Goal: Task Accomplishment & Management: Manage account settings

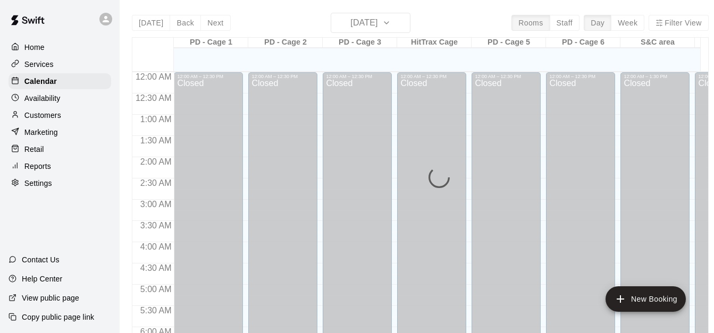
scroll to position [706, 0]
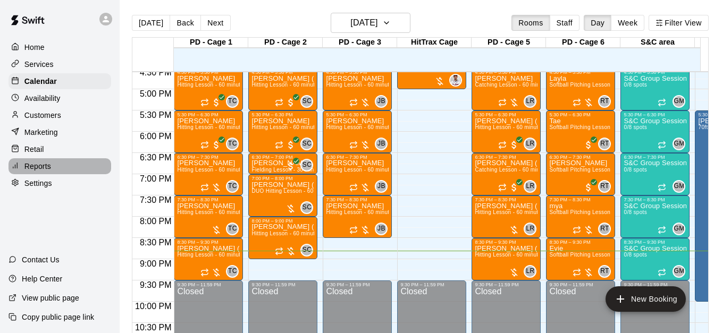
click at [61, 168] on div "Reports" at bounding box center [60, 166] width 103 height 16
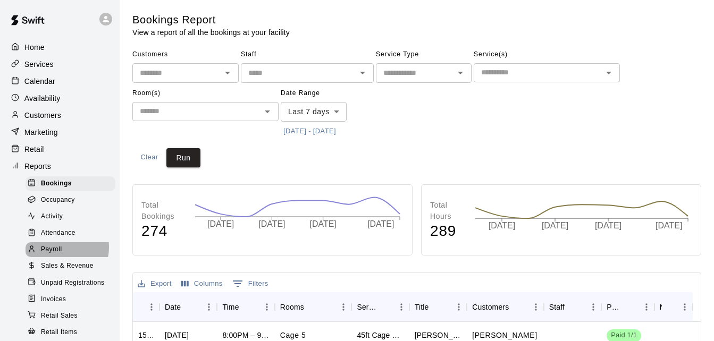
click at [61, 254] on span "Payroll" at bounding box center [51, 249] width 21 height 11
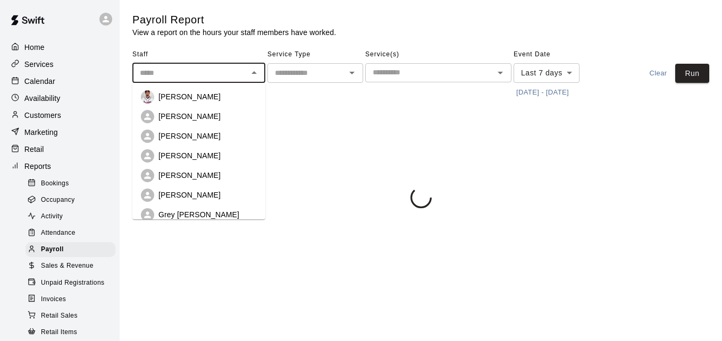
click at [160, 75] on input "text" at bounding box center [189, 72] width 109 height 13
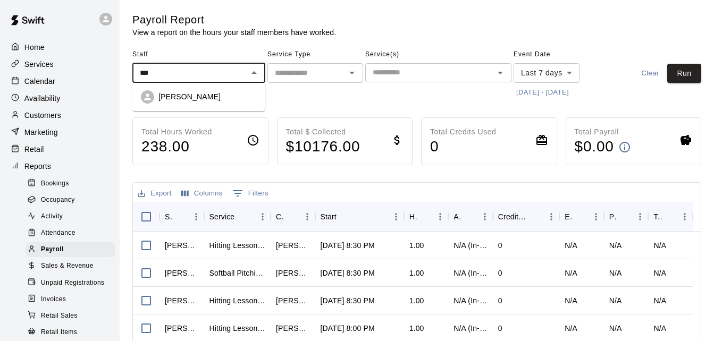
click at [194, 106] on li "[PERSON_NAME]" at bounding box center [198, 97] width 133 height 20
type input "**********"
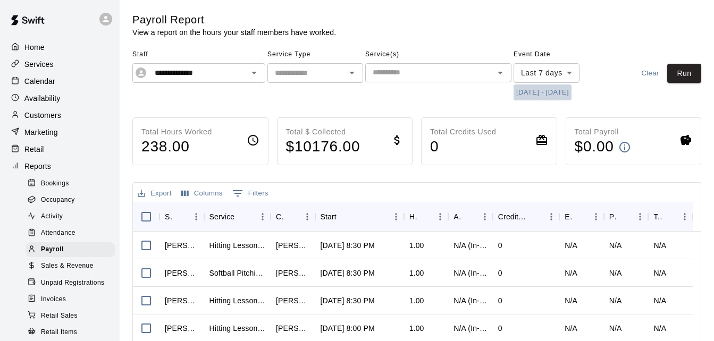
click at [543, 91] on button "[DATE] - [DATE]" at bounding box center [542, 92] width 58 height 16
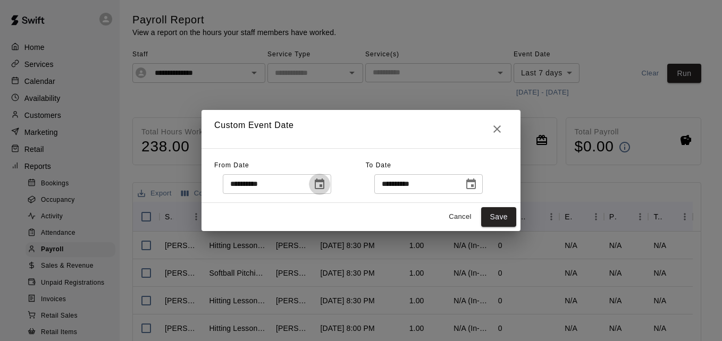
click at [324, 182] on icon "Choose date, selected date is Oct 3, 2025" at bounding box center [320, 184] width 10 height 11
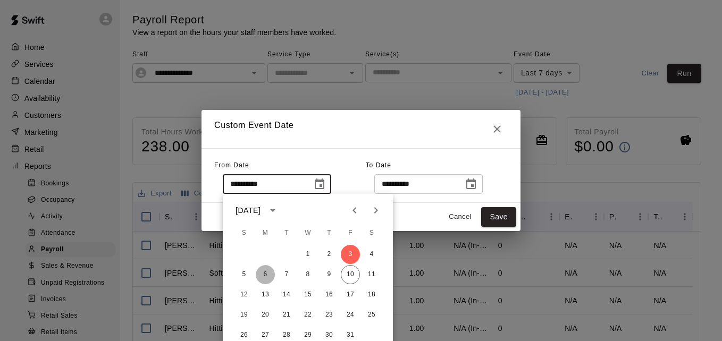
click at [263, 274] on button "6" at bounding box center [265, 274] width 19 height 19
type input "**********"
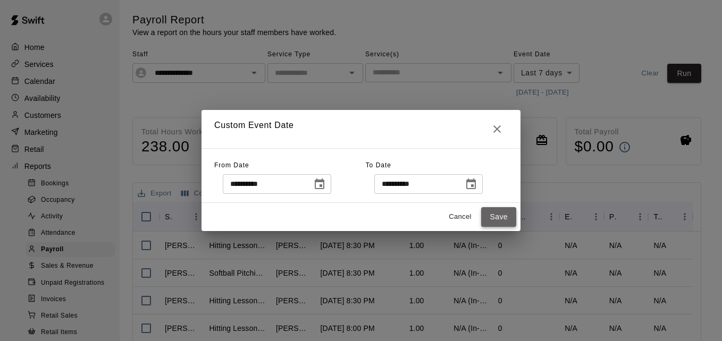
click at [502, 217] on button "Save" at bounding box center [498, 217] width 35 height 20
type input "******"
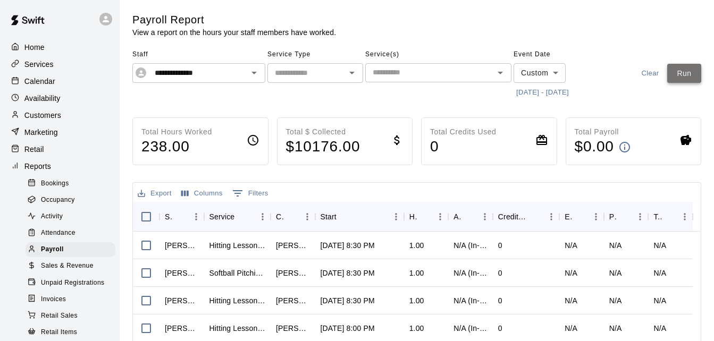
click at [693, 71] on button "Run" at bounding box center [684, 74] width 34 height 20
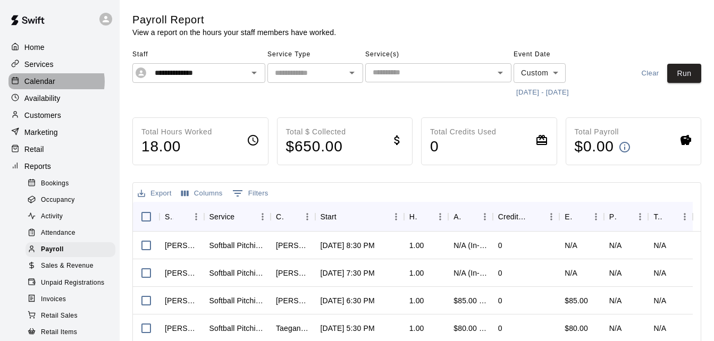
click at [55, 82] on div "Calendar" at bounding box center [60, 81] width 103 height 16
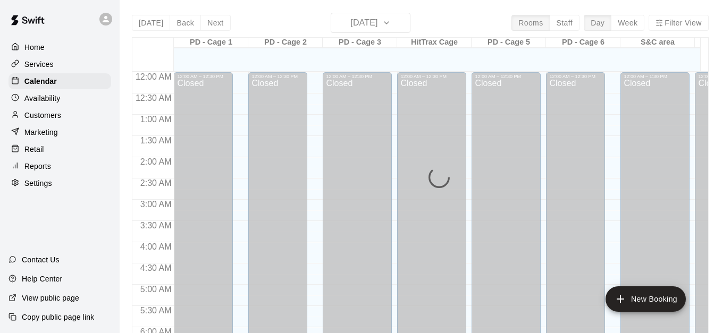
scroll to position [706, 0]
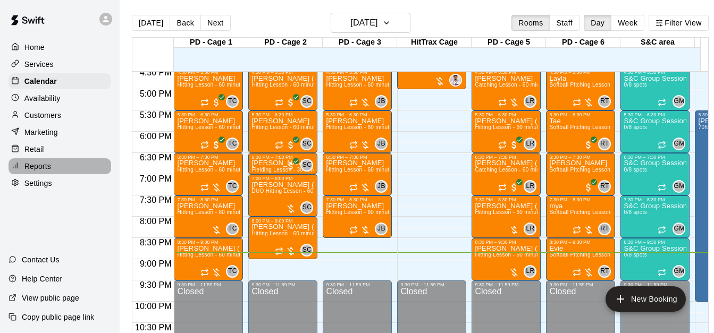
click at [54, 172] on div "Reports" at bounding box center [60, 166] width 103 height 16
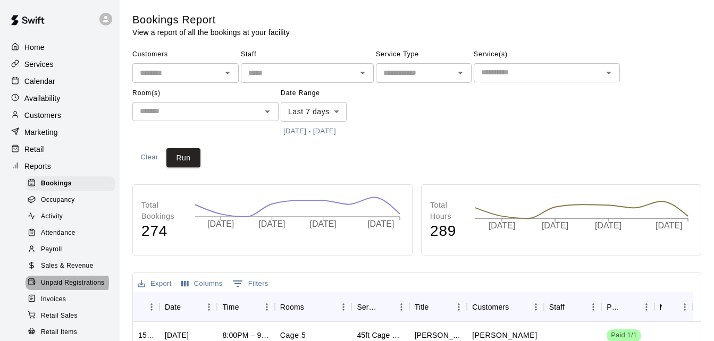
click at [64, 289] on span "Unpaid Registrations" at bounding box center [72, 283] width 63 height 11
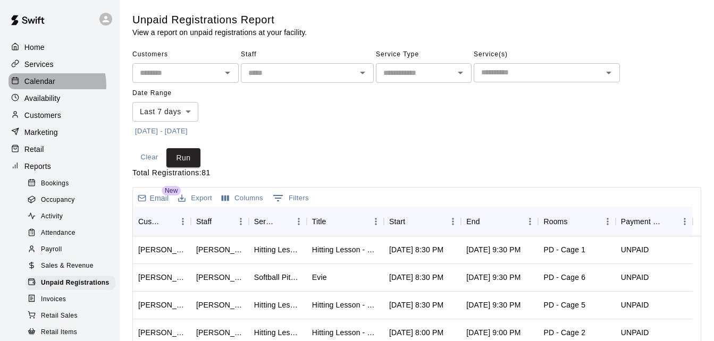
click at [56, 86] on div "Calendar" at bounding box center [60, 81] width 103 height 16
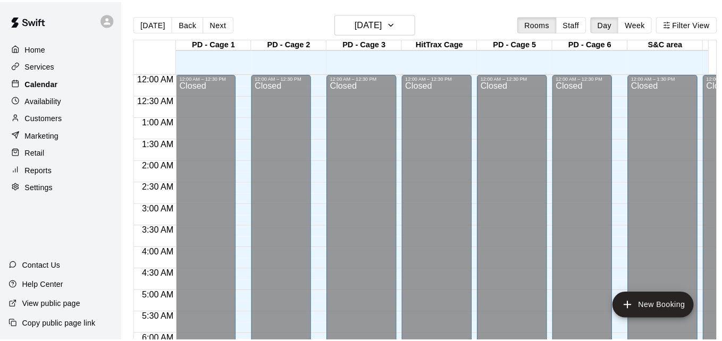
scroll to position [706, 0]
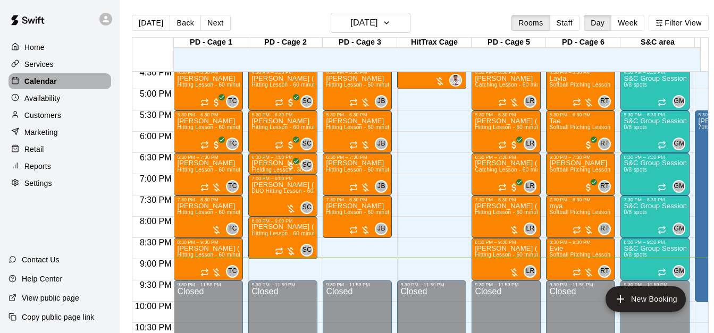
click at [56, 86] on div "Calendar" at bounding box center [60, 81] width 103 height 16
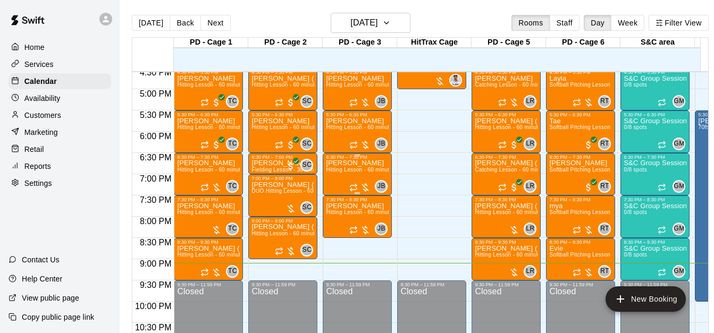
click at [350, 171] on span "Hitting Lesson - 60 minutes" at bounding box center [360, 170] width 69 height 6
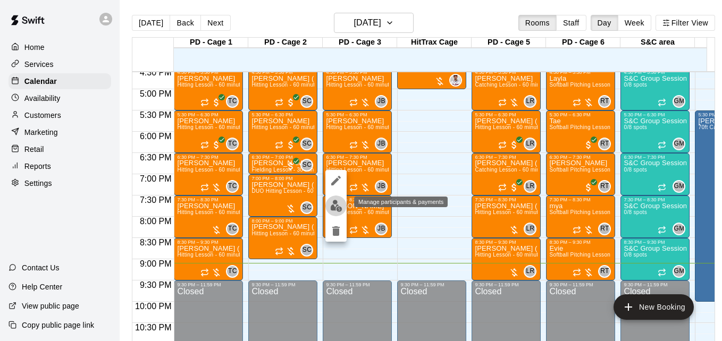
click at [335, 211] on img "edit" at bounding box center [336, 206] width 12 height 12
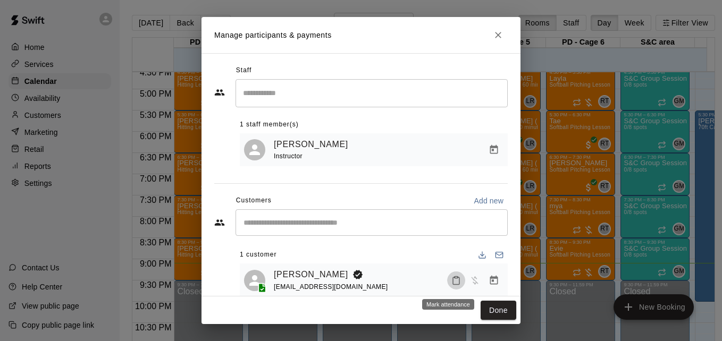
click at [451, 285] on icon "Mark attendance" at bounding box center [456, 281] width 10 height 10
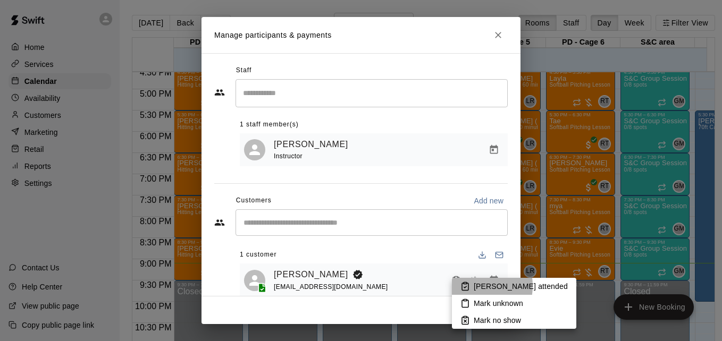
click at [469, 286] on icon at bounding box center [465, 287] width 10 height 10
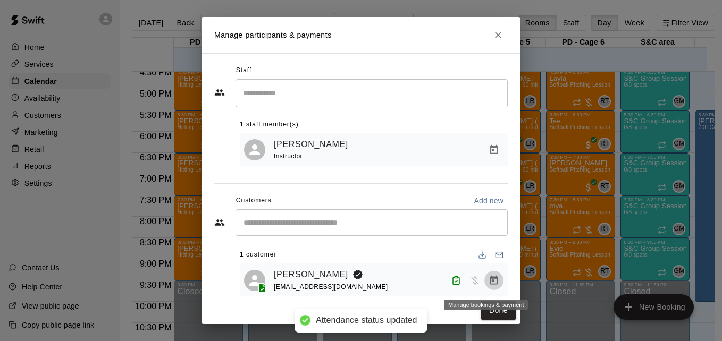
click at [490, 284] on icon "Manage bookings & payment" at bounding box center [494, 279] width 8 height 9
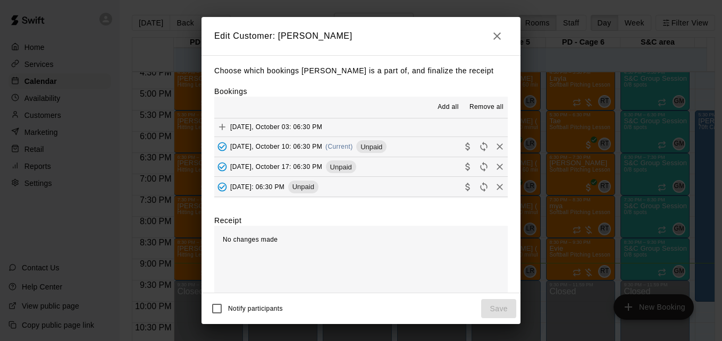
scroll to position [71, 0]
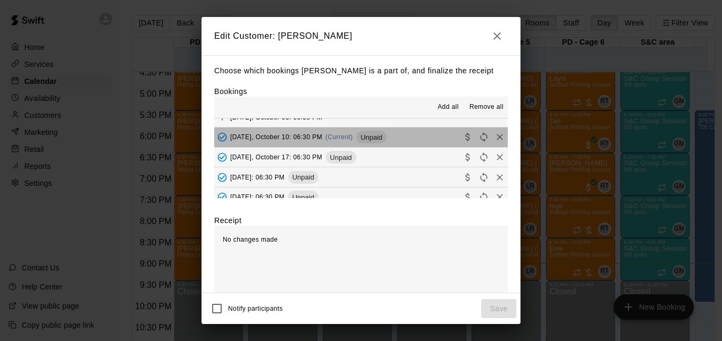
click at [407, 138] on button "[DATE], October 10: 06:30 PM (Current) Unpaid" at bounding box center [360, 138] width 293 height 20
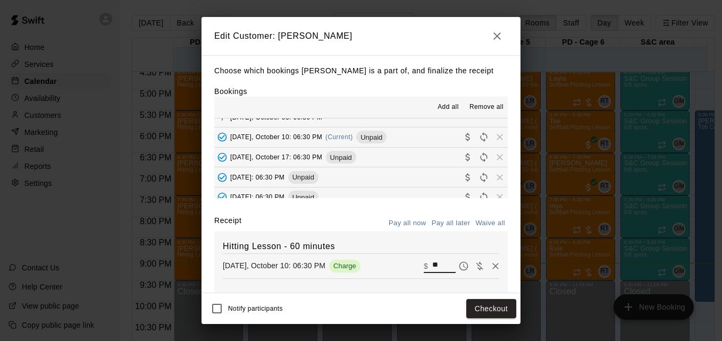
click at [432, 270] on input "**" at bounding box center [443, 266] width 23 height 14
type input "**"
click at [493, 305] on button "Checkout" at bounding box center [491, 309] width 50 height 20
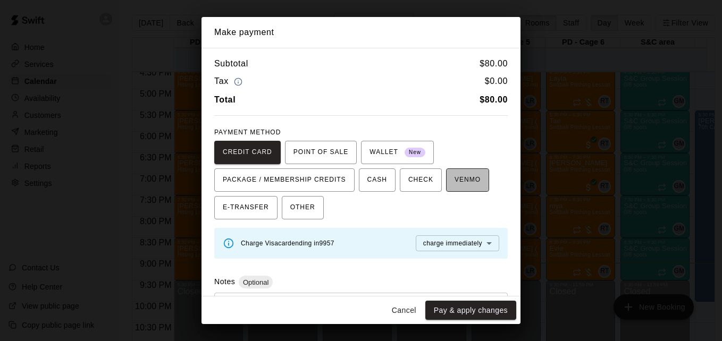
click at [454, 181] on span "VENMO" at bounding box center [467, 180] width 26 height 17
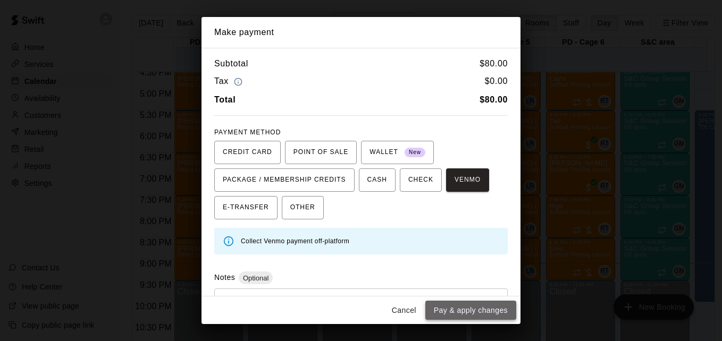
click at [481, 307] on button "Pay & apply changes" at bounding box center [470, 311] width 91 height 20
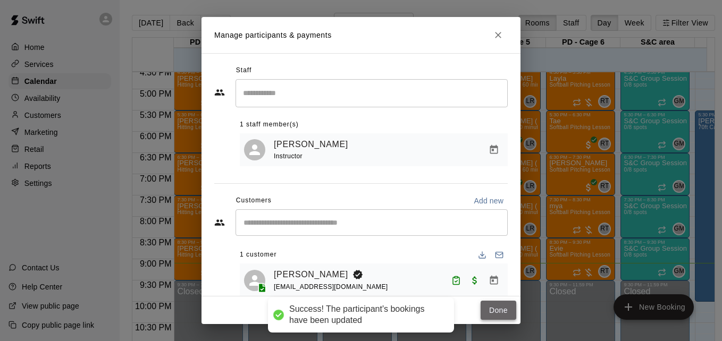
click at [489, 312] on button "Done" at bounding box center [498, 311] width 36 height 20
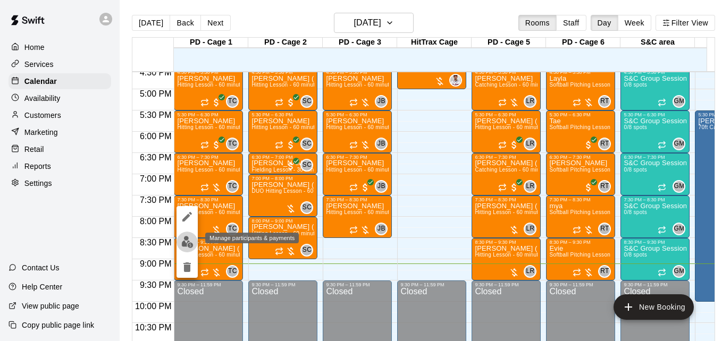
click at [189, 240] on img "edit" at bounding box center [187, 242] width 12 height 12
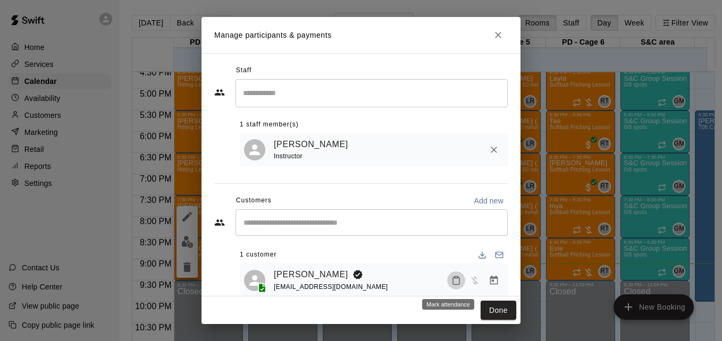
click at [453, 284] on icon "Mark attendance" at bounding box center [456, 280] width 6 height 7
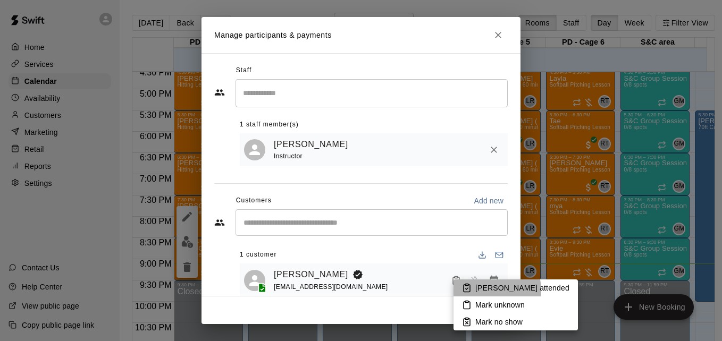
click at [496, 290] on p "[PERSON_NAME] attended" at bounding box center [522, 288] width 94 height 11
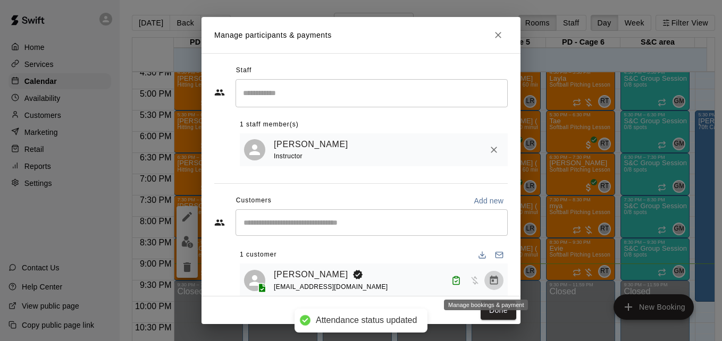
click at [488, 281] on icon "Manage bookings & payment" at bounding box center [493, 280] width 11 height 11
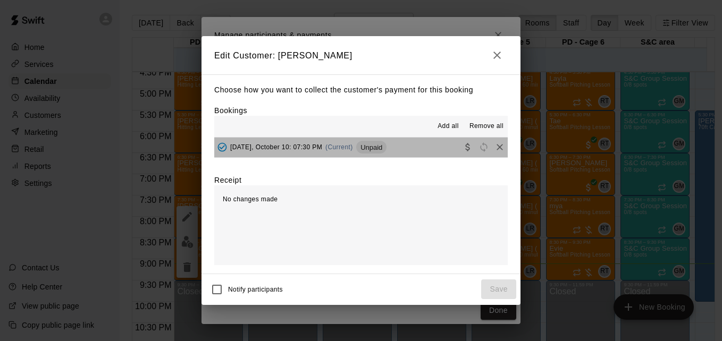
click at [414, 149] on button "[DATE], October 10: 07:30 PM (Current) Unpaid" at bounding box center [360, 148] width 293 height 20
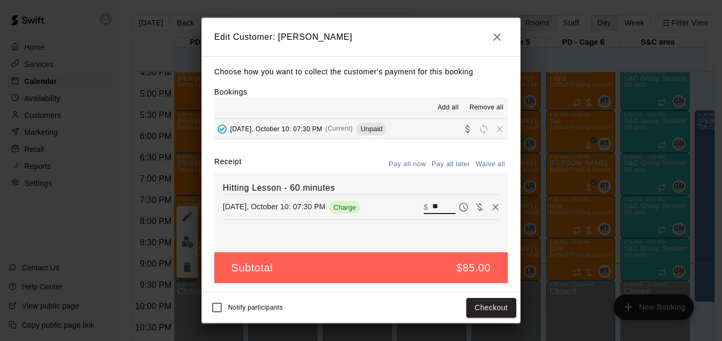
click at [435, 210] on input "**" at bounding box center [443, 207] width 23 height 14
type input "**"
click at [491, 304] on button "Checkout" at bounding box center [491, 308] width 50 height 20
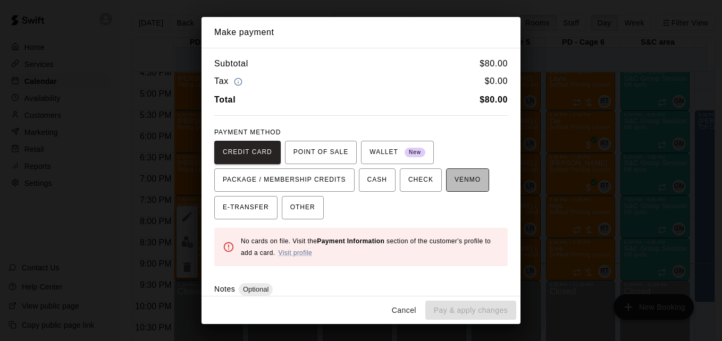
click at [454, 185] on span "VENMO" at bounding box center [467, 180] width 26 height 17
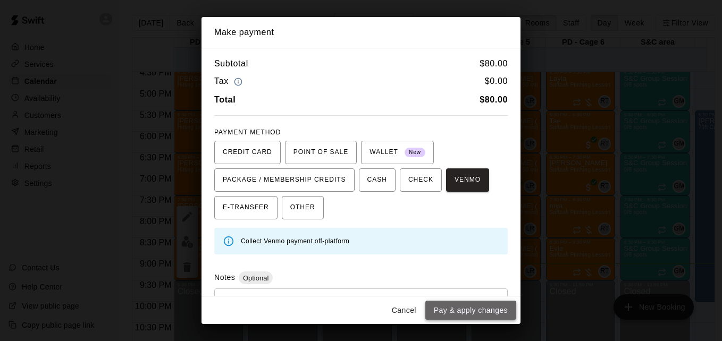
click at [468, 312] on button "Pay & apply changes" at bounding box center [470, 311] width 91 height 20
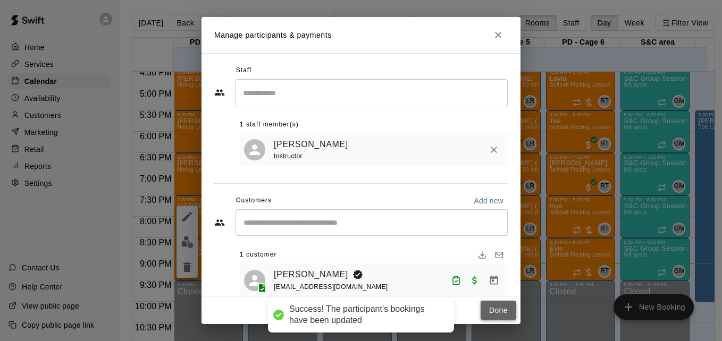
click at [495, 310] on button "Done" at bounding box center [498, 311] width 36 height 20
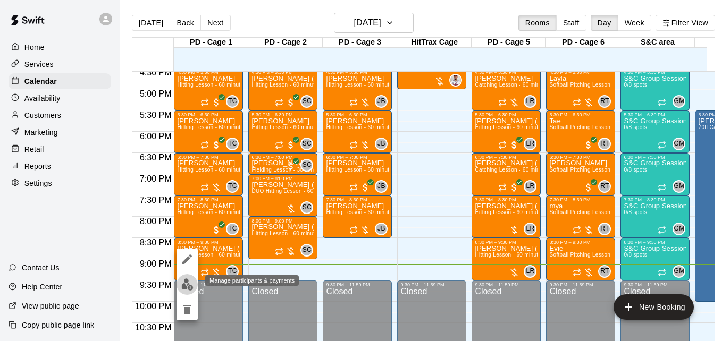
click at [185, 285] on img "edit" at bounding box center [187, 284] width 12 height 12
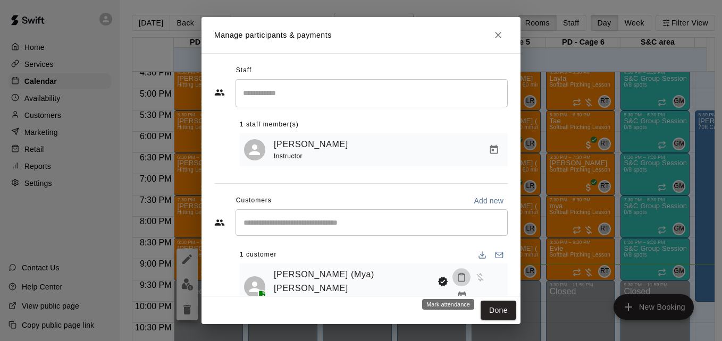
click at [456, 282] on icon "Mark attendance" at bounding box center [461, 278] width 10 height 10
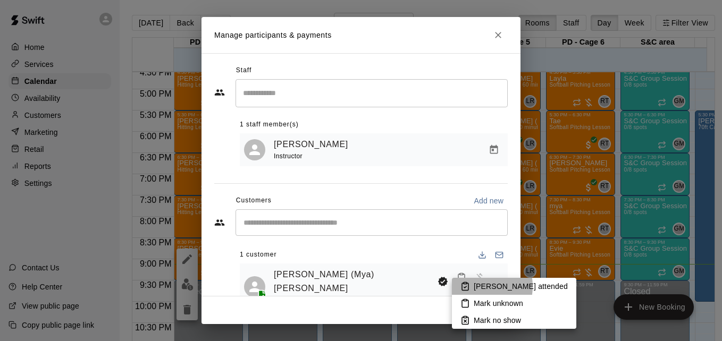
click at [472, 286] on li "[PERSON_NAME] attended" at bounding box center [514, 286] width 124 height 17
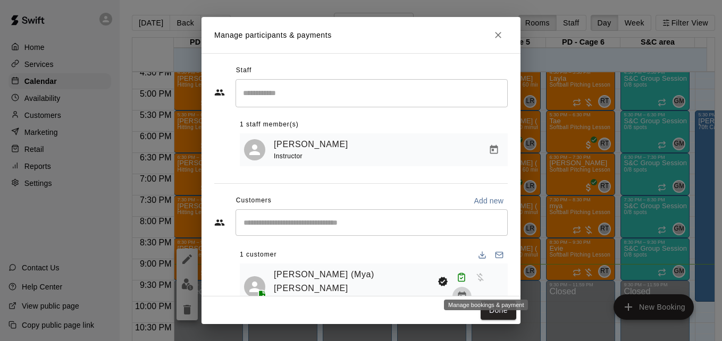
click at [465, 292] on icon "Manage bookings & payment" at bounding box center [462, 296] width 8 height 9
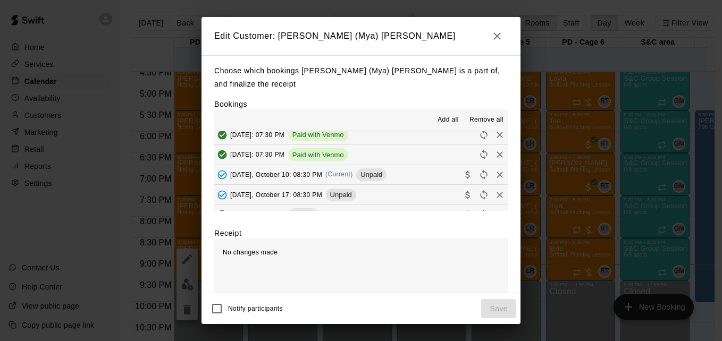
scroll to position [298, 0]
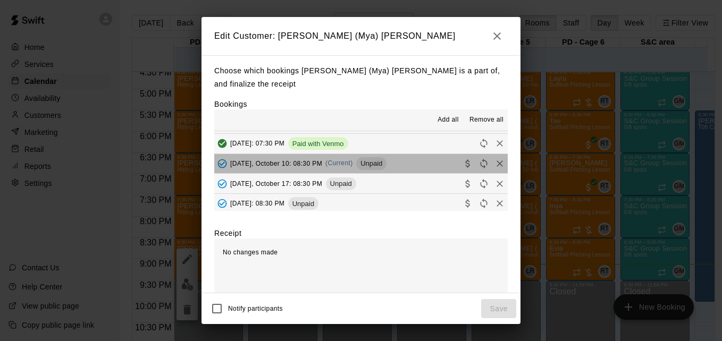
click at [400, 154] on button "[DATE], October 10: 08:30 PM (Current) Unpaid" at bounding box center [360, 164] width 293 height 20
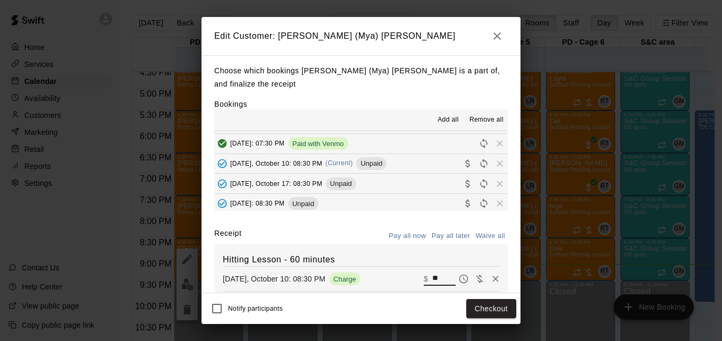
click at [432, 272] on input "**" at bounding box center [443, 279] width 23 height 14
type input "*"
type input "***"
click at [501, 315] on button "Checkout" at bounding box center [491, 309] width 50 height 20
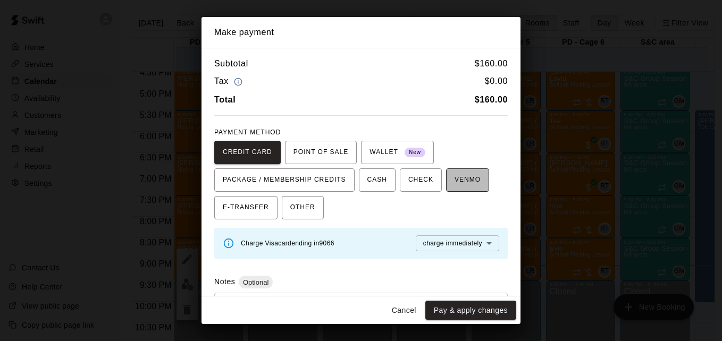
click at [468, 188] on span "VENMO" at bounding box center [467, 180] width 26 height 17
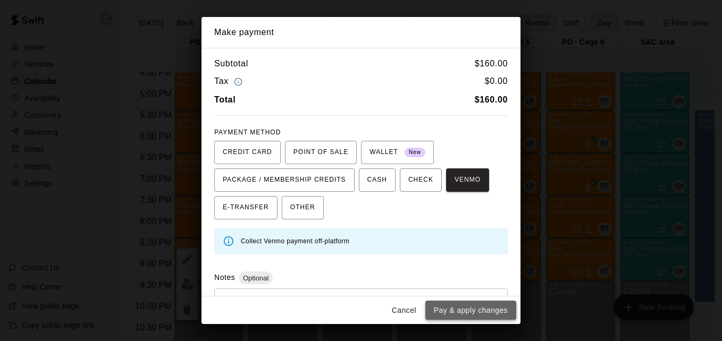
click at [487, 316] on button "Pay & apply changes" at bounding box center [470, 311] width 91 height 20
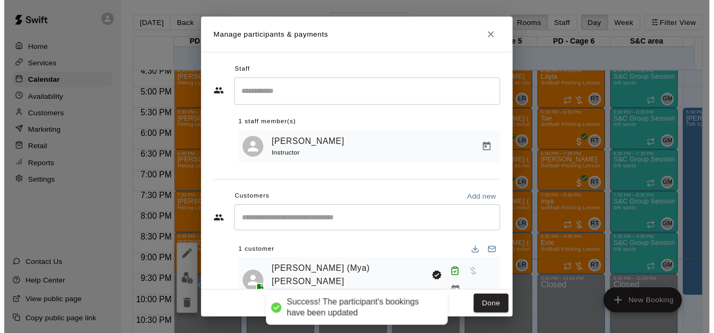
scroll to position [0, 0]
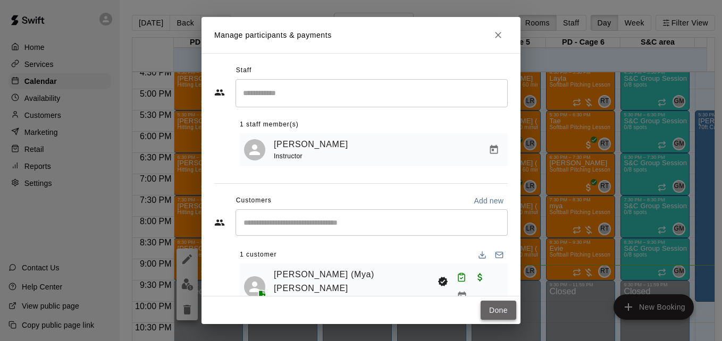
click at [496, 310] on button "Done" at bounding box center [498, 311] width 36 height 20
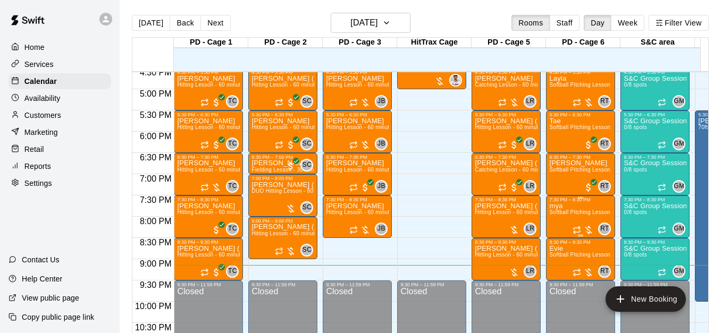
click at [569, 215] on span "Softball Pitching Lesson - 60 minutes" at bounding box center [596, 212] width 94 height 6
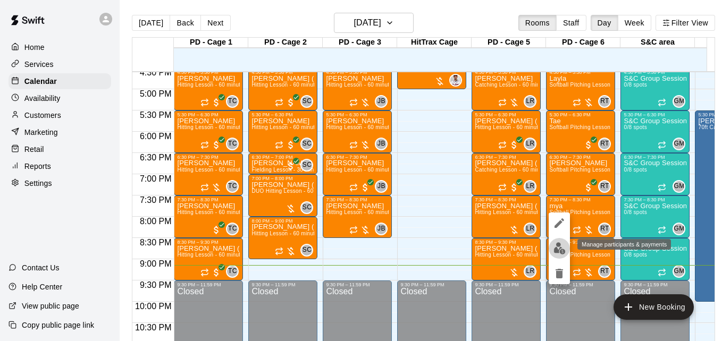
click at [559, 249] on img "edit" at bounding box center [559, 248] width 12 height 12
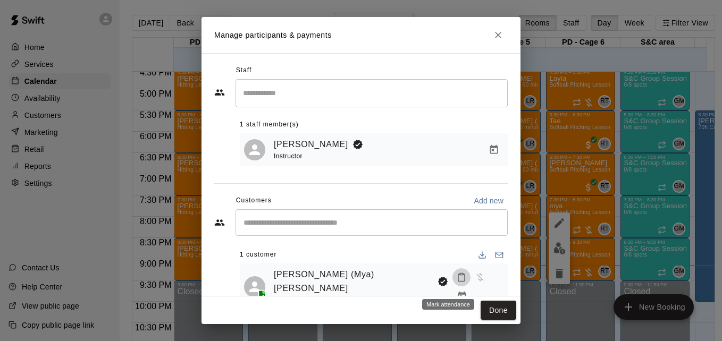
click at [458, 282] on icon "Mark attendance" at bounding box center [461, 277] width 6 height 7
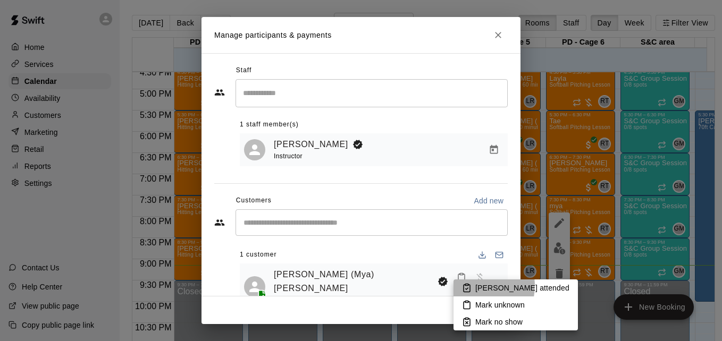
click at [474, 286] on li "[PERSON_NAME] attended" at bounding box center [515, 287] width 124 height 17
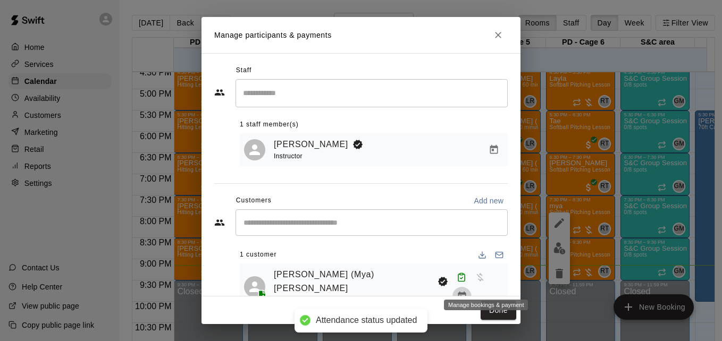
click at [467, 291] on icon "Manage bookings & payment" at bounding box center [461, 296] width 11 height 11
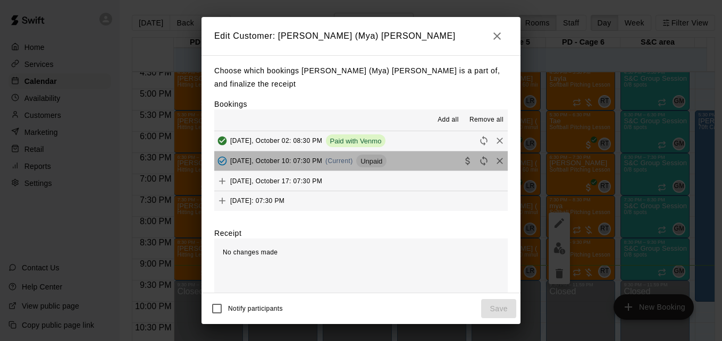
click at [415, 151] on button "[DATE], October 10: 07:30 PM (Current) Unpaid" at bounding box center [360, 161] width 293 height 20
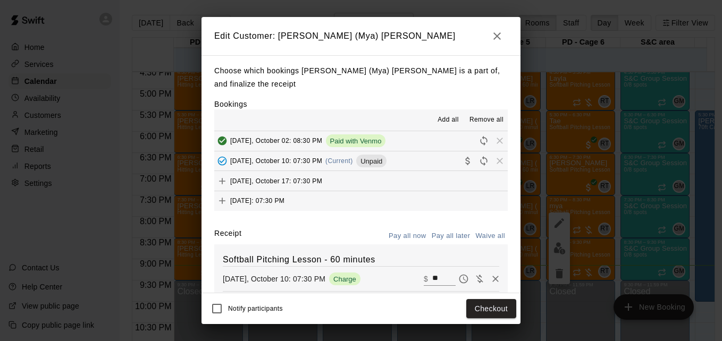
click at [478, 228] on button "Waive all" at bounding box center [489, 236] width 35 height 16
type input "*"
click at [497, 309] on button "Save" at bounding box center [498, 309] width 35 height 20
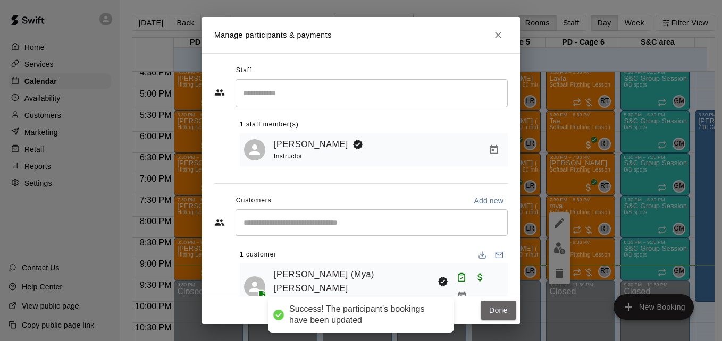
click at [497, 309] on button "Done" at bounding box center [498, 311] width 36 height 20
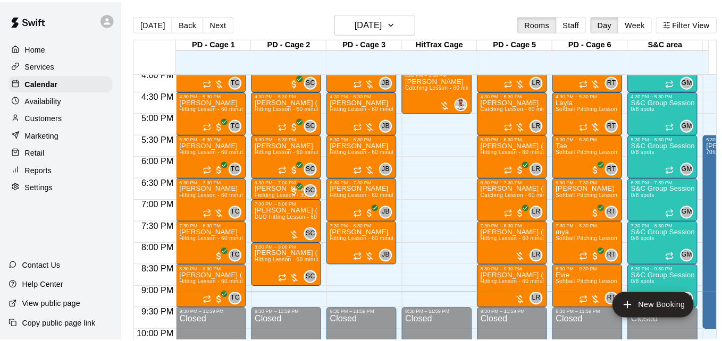
scroll to position [663, 0]
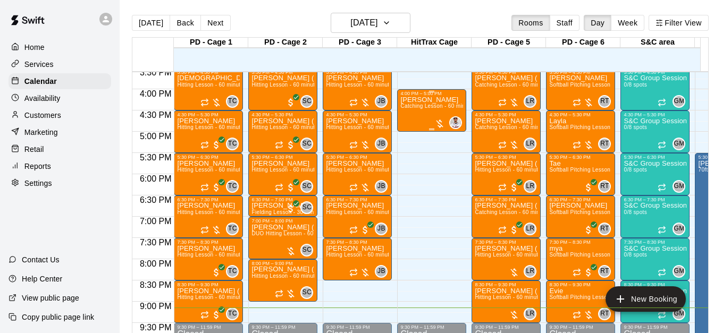
click at [425, 108] on span "Catching Lesson - 60 minutes" at bounding box center [437, 106] width 75 height 6
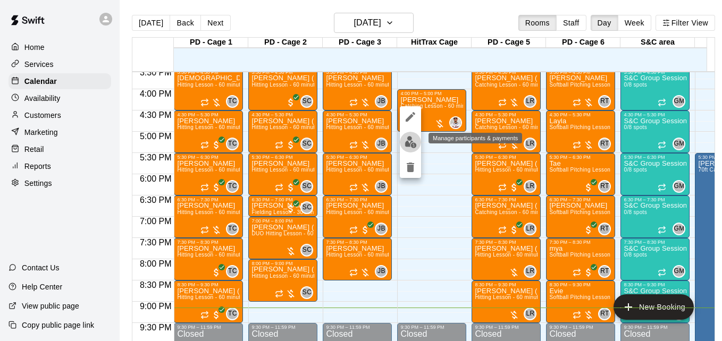
click at [416, 140] on img "edit" at bounding box center [410, 142] width 12 height 12
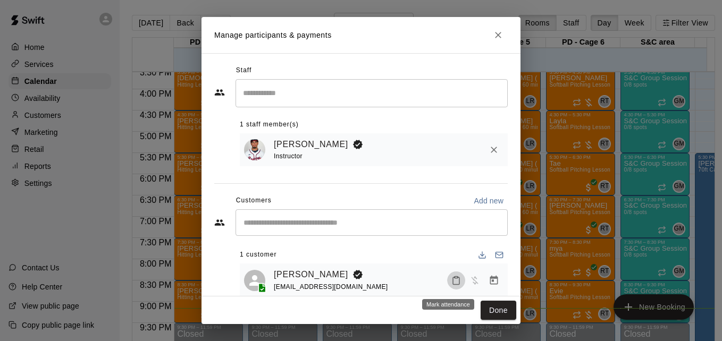
click at [447, 289] on button "Mark attendance" at bounding box center [456, 281] width 18 height 18
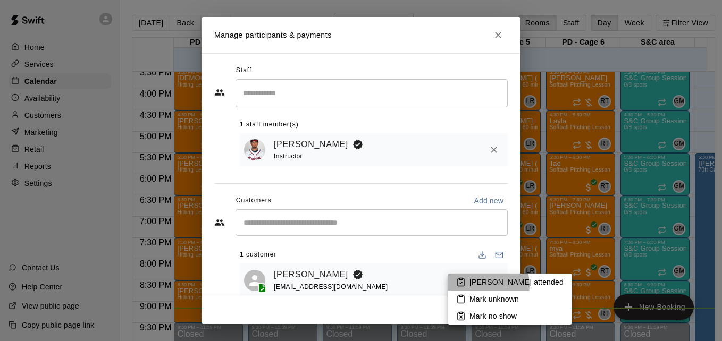
click at [477, 285] on p "[PERSON_NAME] attended" at bounding box center [516, 282] width 94 height 11
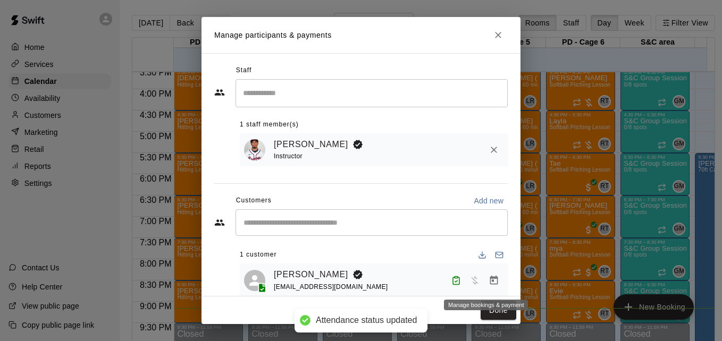
click at [488, 284] on icon "Manage bookings & payment" at bounding box center [493, 280] width 11 height 11
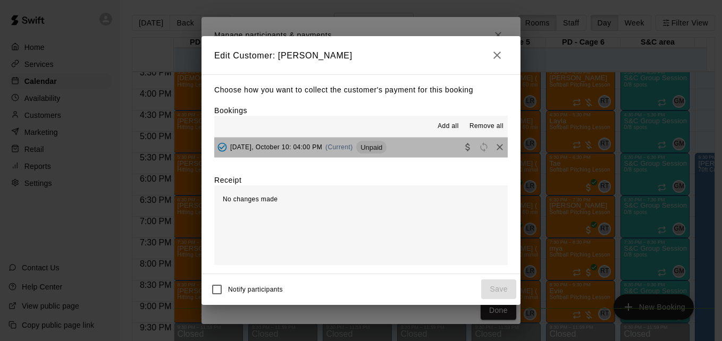
click at [418, 149] on button "[DATE], October 10: 04:00 PM (Current) Unpaid" at bounding box center [360, 148] width 293 height 20
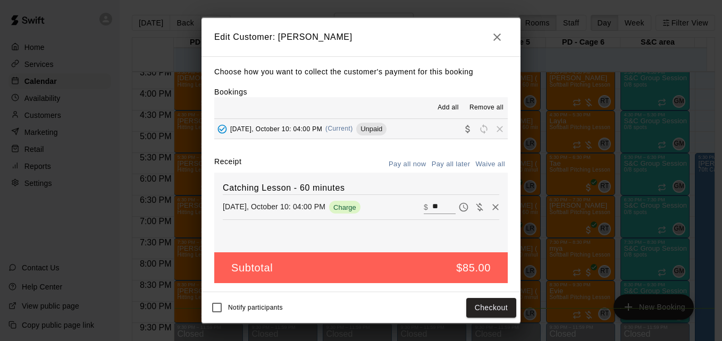
click at [442, 209] on input "**" at bounding box center [443, 207] width 23 height 14
type input "**"
click at [496, 307] on button "Checkout" at bounding box center [491, 308] width 50 height 20
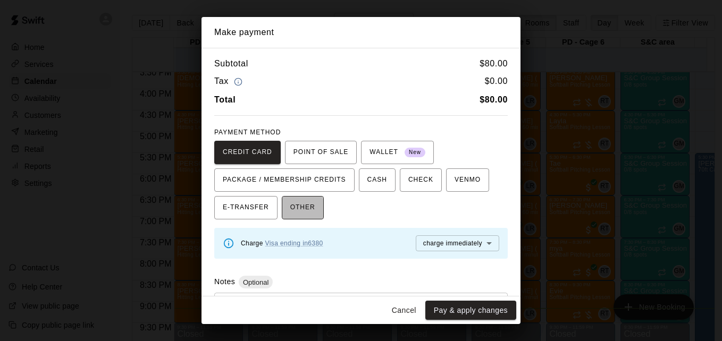
click at [298, 208] on span "OTHER" at bounding box center [302, 207] width 25 height 17
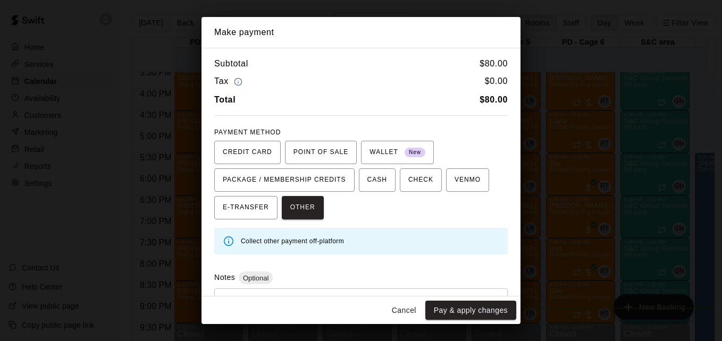
click at [323, 290] on div "* ​" at bounding box center [360, 313] width 293 height 49
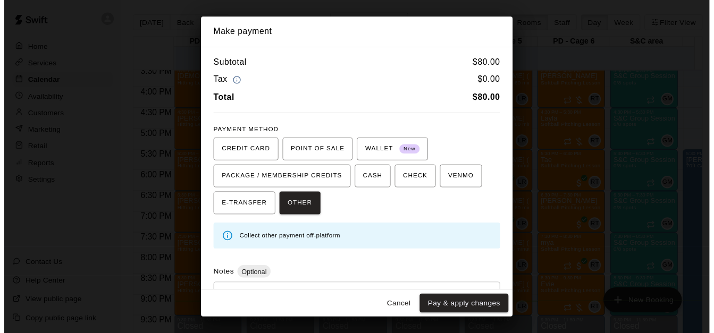
scroll to position [50, 0]
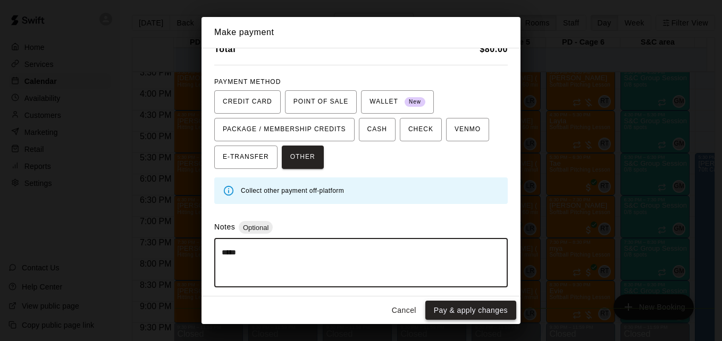
type textarea "*****"
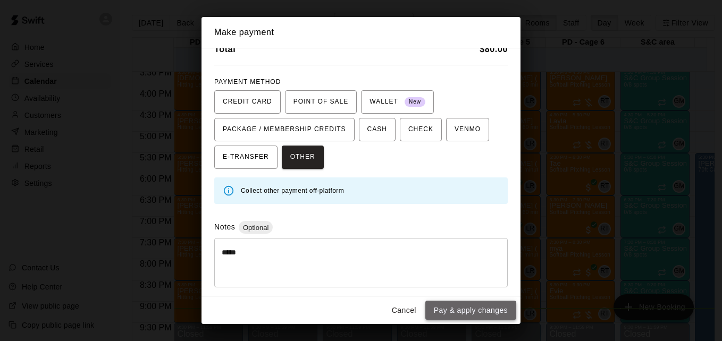
click at [473, 306] on button "Pay & apply changes" at bounding box center [470, 311] width 91 height 20
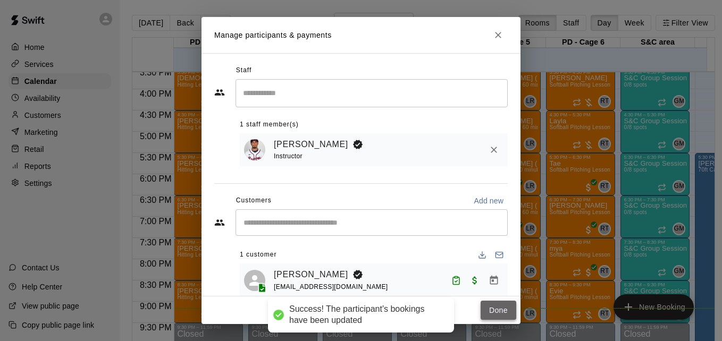
click at [498, 312] on button "Done" at bounding box center [498, 311] width 36 height 20
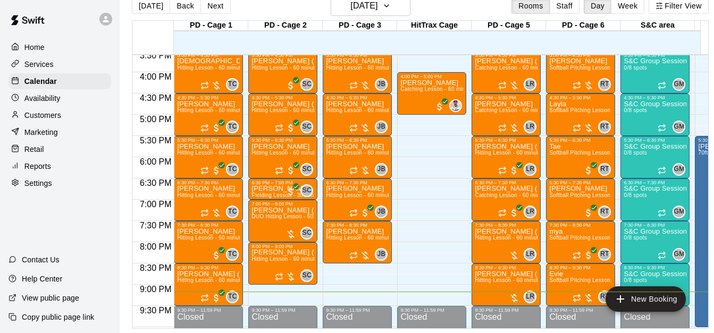
scroll to position [0, 434]
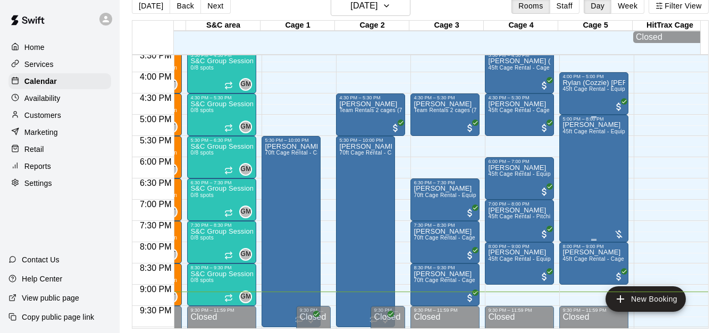
click at [597, 189] on div "Jeiler [PERSON_NAME] 45ft Cage Rental - Equipment" at bounding box center [593, 288] width 63 height 333
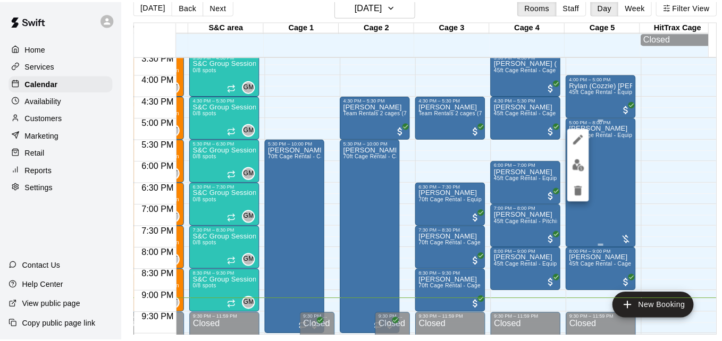
scroll to position [17, 0]
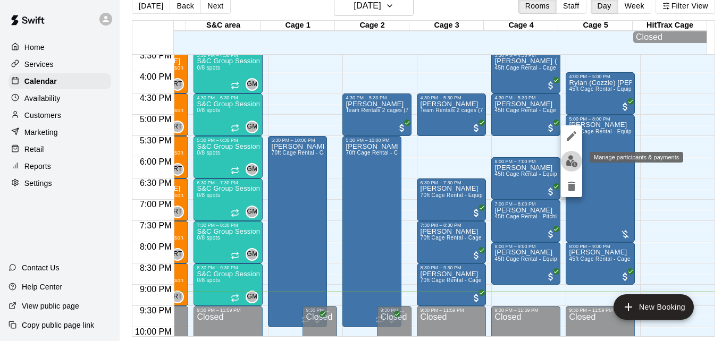
click at [571, 163] on img "edit" at bounding box center [571, 161] width 12 height 12
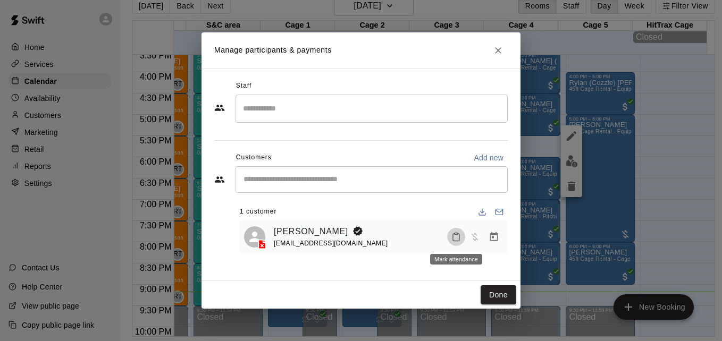
click at [454, 241] on icon "Mark attendance" at bounding box center [456, 237] width 6 height 7
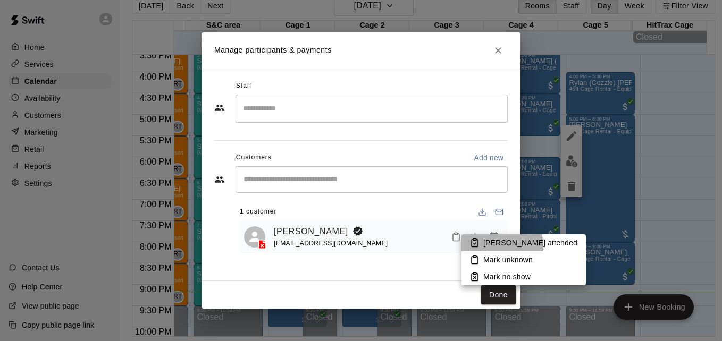
click at [484, 247] on p "[PERSON_NAME] attended" at bounding box center [530, 243] width 94 height 11
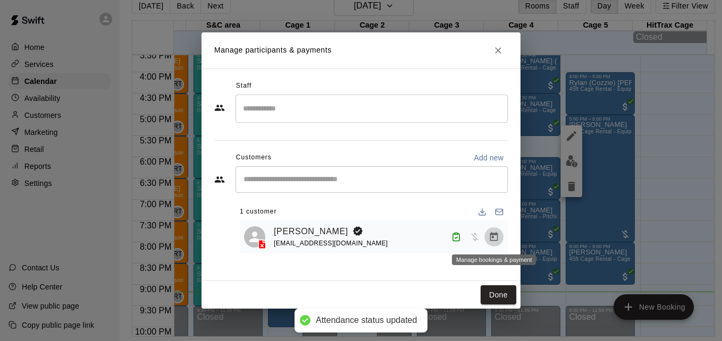
click at [496, 241] on icon "Manage bookings & payment" at bounding box center [493, 237] width 11 height 11
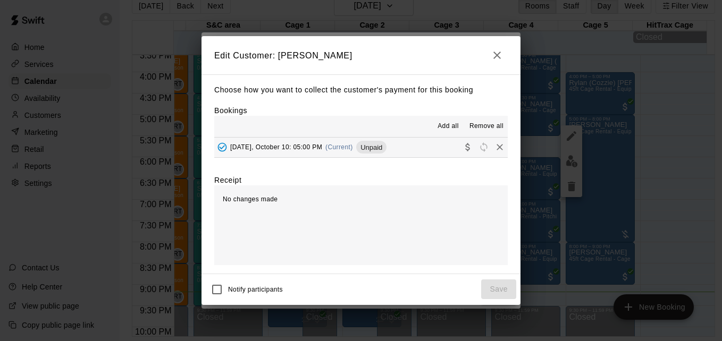
click at [420, 150] on button "[DATE], October 10: 05:00 PM (Current) Unpaid" at bounding box center [360, 148] width 293 height 20
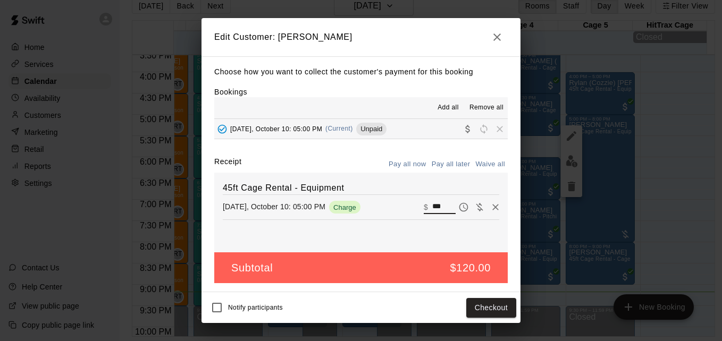
click at [436, 208] on input "***" at bounding box center [443, 207] width 23 height 14
type input "*"
click at [484, 312] on button "Checkout" at bounding box center [491, 308] width 50 height 20
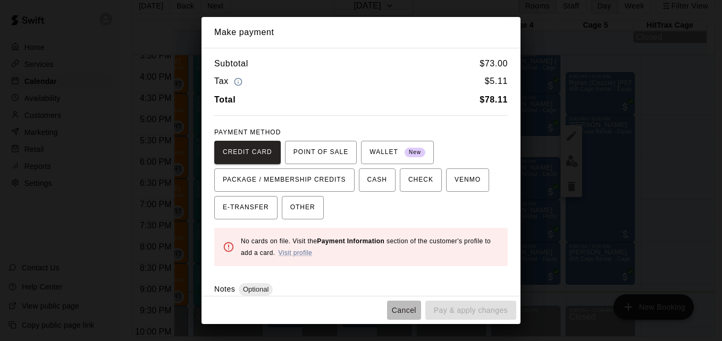
click at [406, 319] on button "Cancel" at bounding box center [404, 311] width 34 height 20
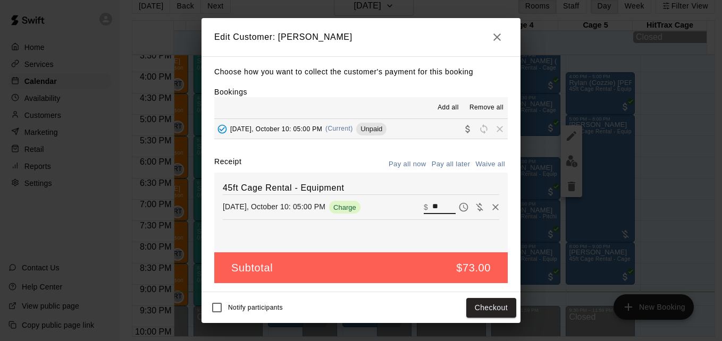
click at [435, 208] on input "**" at bounding box center [443, 207] width 23 height 14
click at [478, 304] on button "Checkout" at bounding box center [491, 308] width 50 height 20
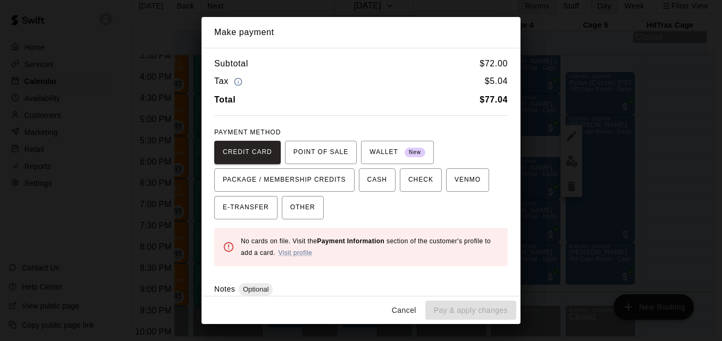
click at [412, 313] on button "Cancel" at bounding box center [404, 311] width 34 height 20
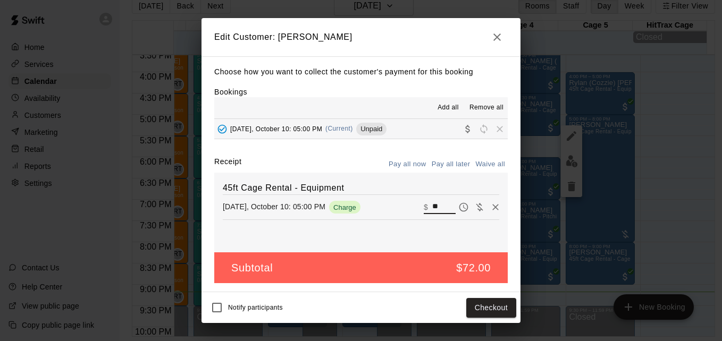
click at [436, 207] on input "**" at bounding box center [443, 207] width 23 height 14
click at [505, 312] on button "Checkout" at bounding box center [491, 308] width 50 height 20
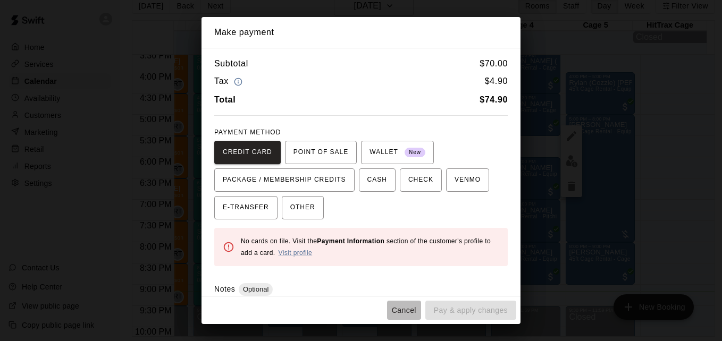
click at [408, 309] on button "Cancel" at bounding box center [404, 311] width 34 height 20
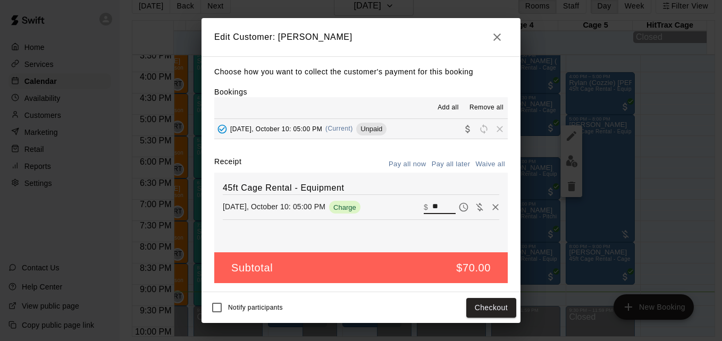
click at [435, 206] on input "**" at bounding box center [443, 207] width 23 height 14
click at [486, 307] on button "Checkout" at bounding box center [491, 308] width 50 height 20
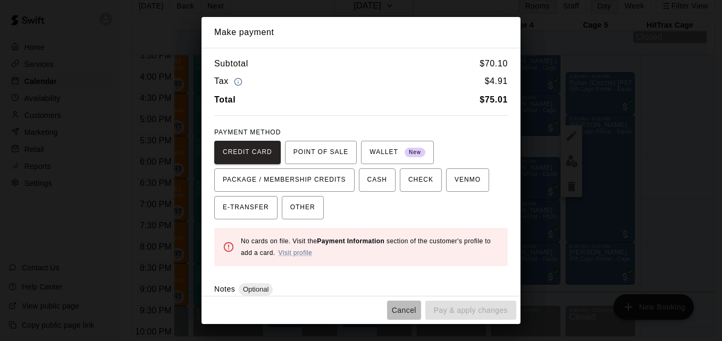
click at [396, 312] on button "Cancel" at bounding box center [404, 311] width 34 height 20
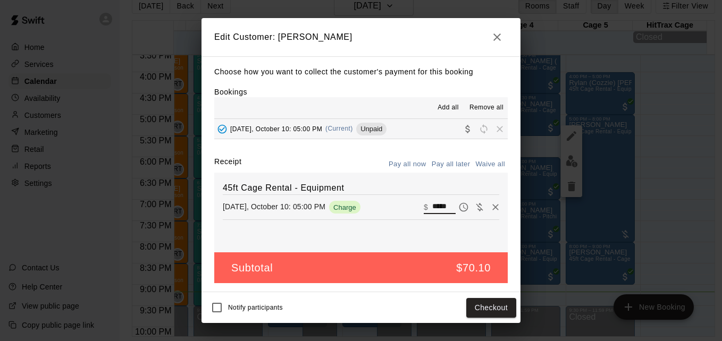
click at [442, 208] on input "*****" at bounding box center [443, 207] width 23 height 14
type input "*****"
click at [491, 311] on button "Checkout" at bounding box center [491, 308] width 50 height 20
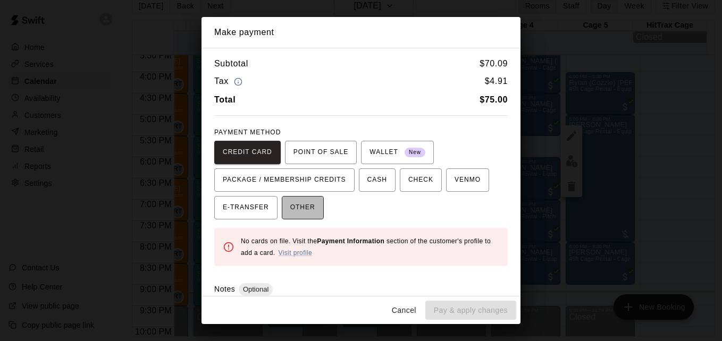
click at [298, 213] on span "OTHER" at bounding box center [302, 207] width 25 height 17
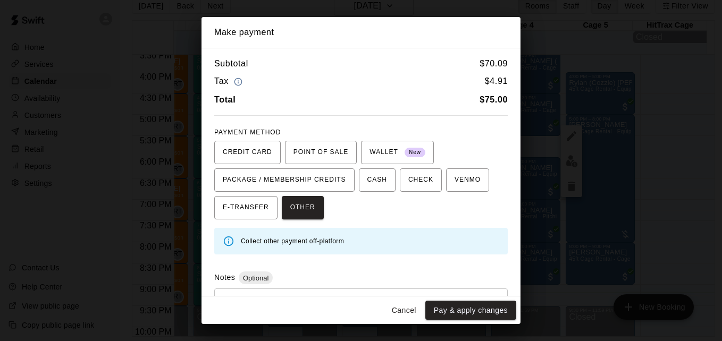
click at [308, 290] on div "* ​" at bounding box center [360, 313] width 293 height 49
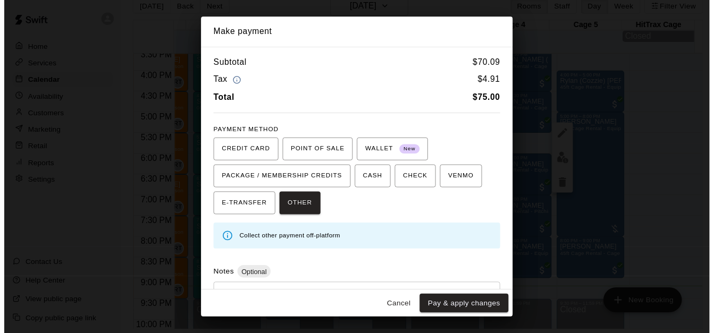
scroll to position [50, 0]
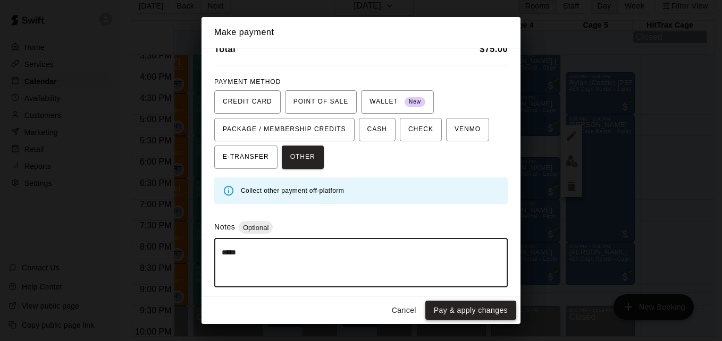
type textarea "*****"
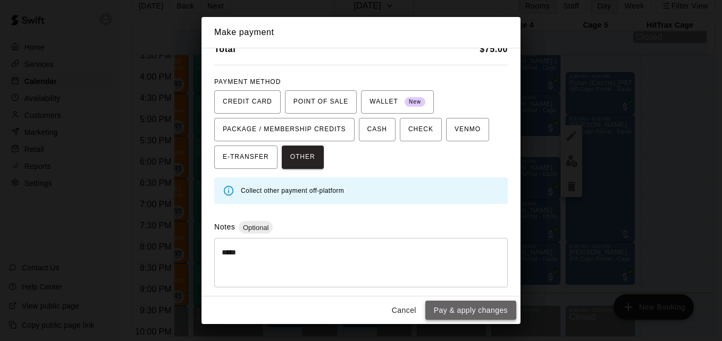
click at [493, 312] on button "Pay & apply changes" at bounding box center [470, 311] width 91 height 20
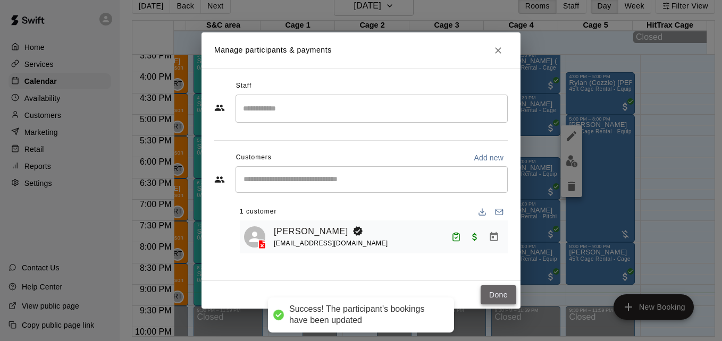
click at [507, 299] on button "Done" at bounding box center [498, 295] width 36 height 20
